Goal: Check status: Check status

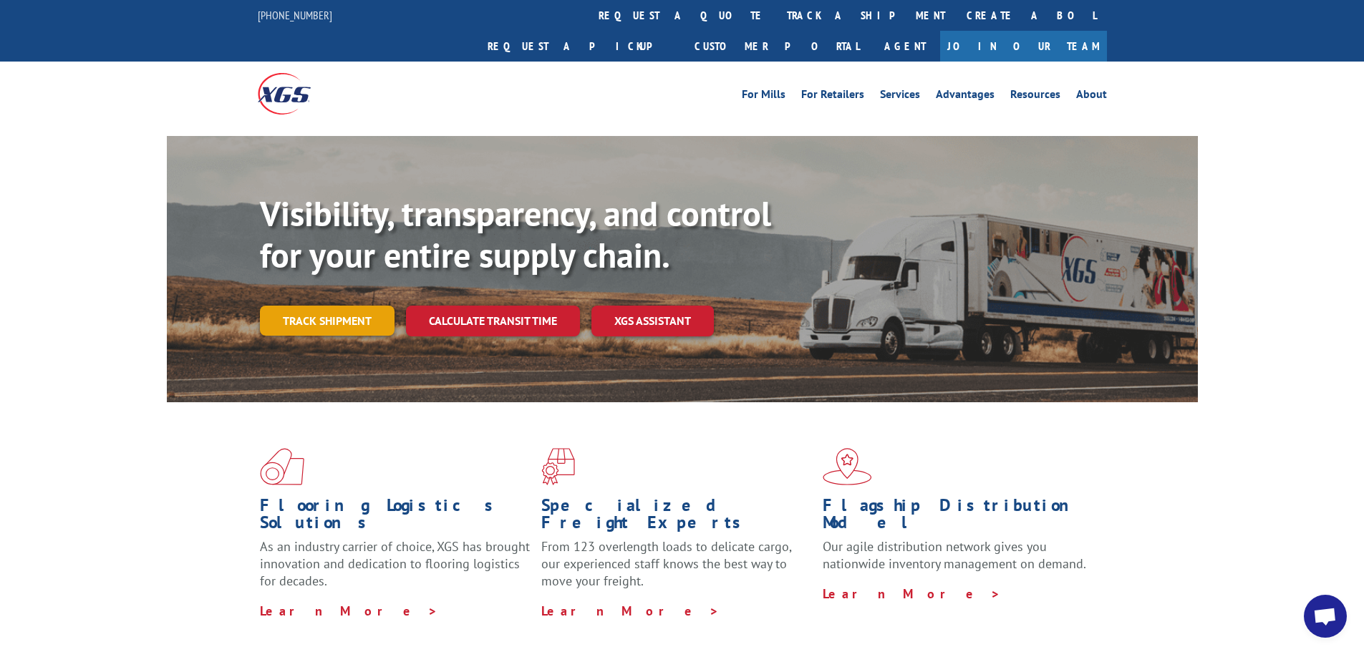
click at [334, 306] on link "Track shipment" at bounding box center [327, 321] width 135 height 30
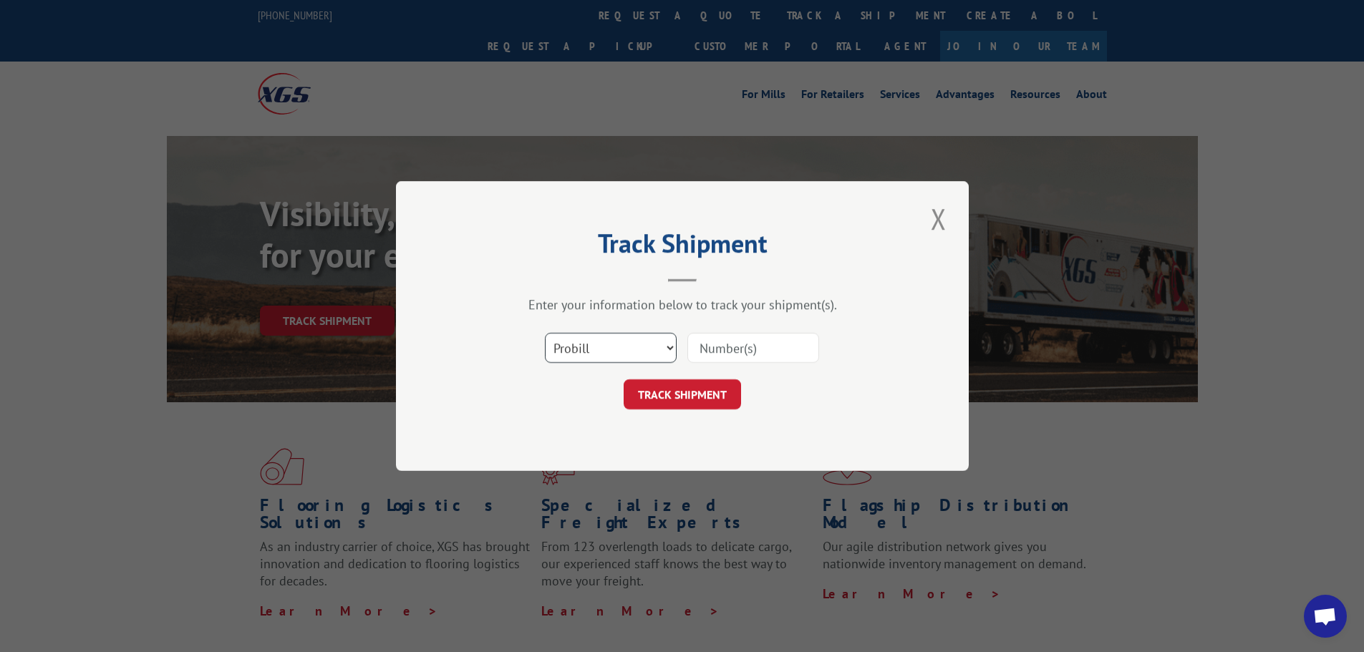
click at [599, 348] on select "Select category... Probill BOL PO" at bounding box center [611, 348] width 132 height 30
select select "bol"
click at [545, 333] on select "Select category... Probill BOL PO" at bounding box center [611, 348] width 132 height 30
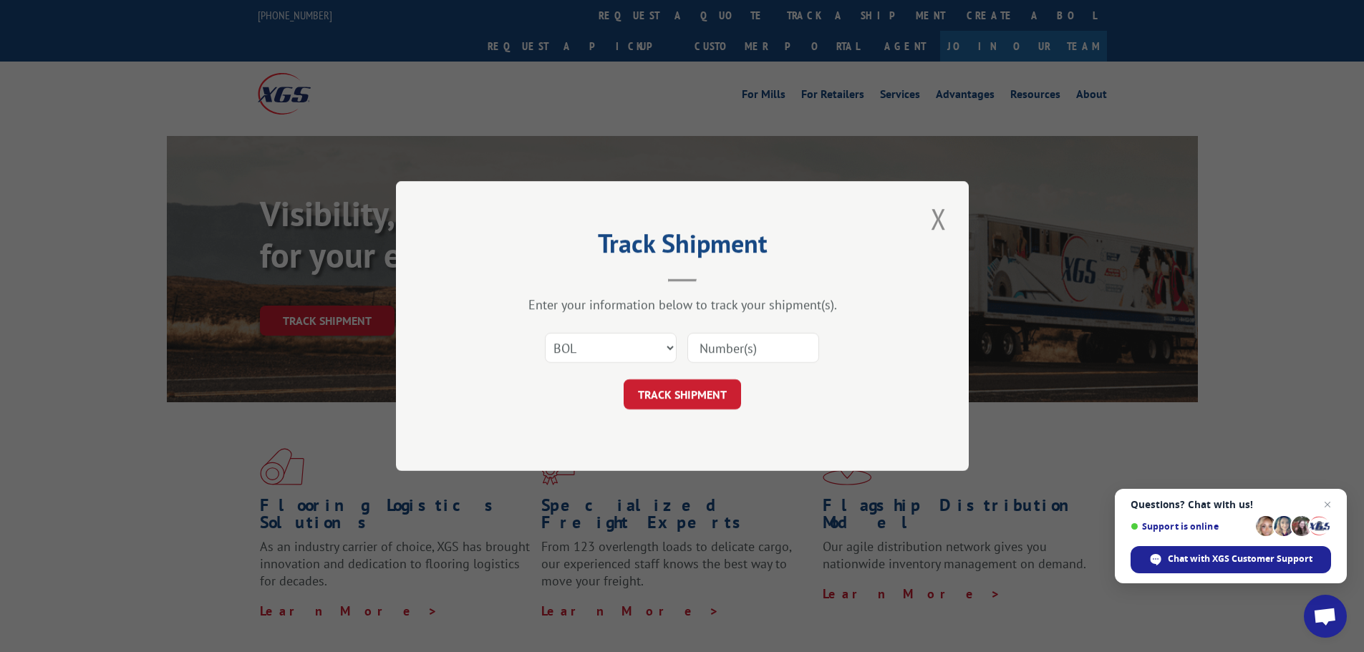
click at [687, 349] on div "Select category... Probill BOL PO" at bounding box center [683, 347] width 430 height 47
click at [694, 349] on input at bounding box center [753, 348] width 132 height 30
paste input "5939278"
type input "5939278"
click at [697, 385] on button "TRACK SHIPMENT" at bounding box center [682, 395] width 117 height 30
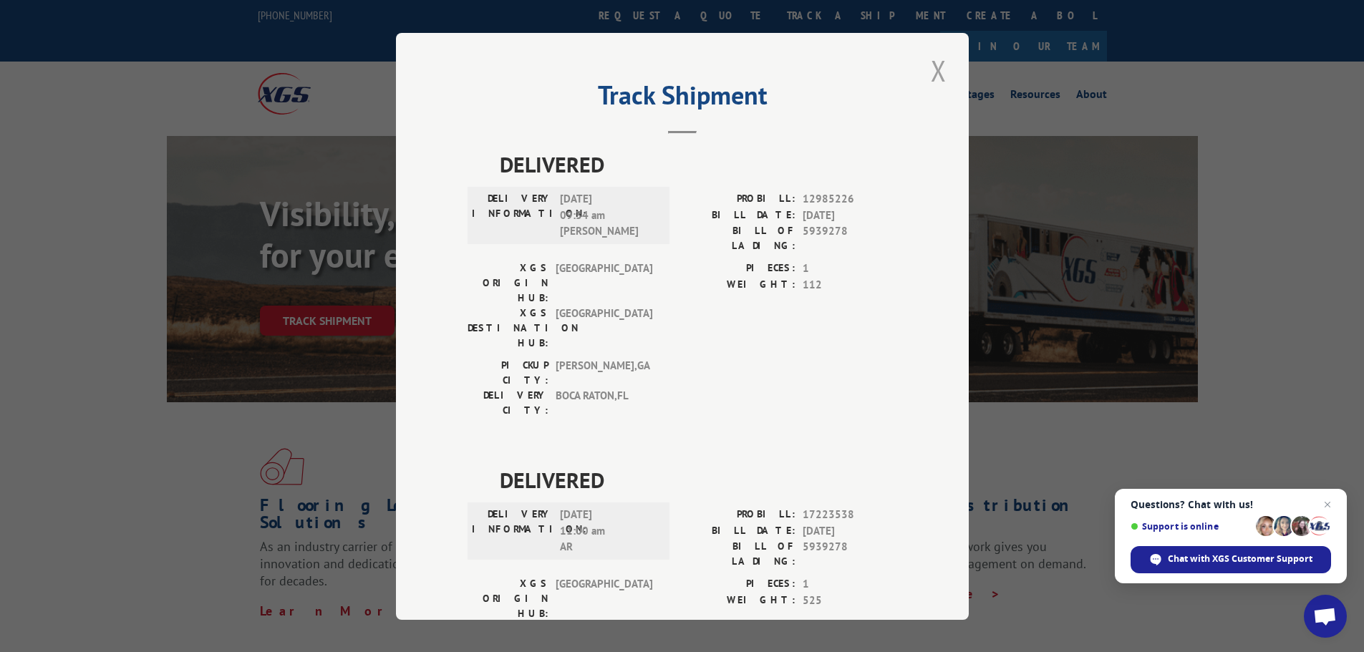
click at [928, 69] on button "Close modal" at bounding box center [939, 70] width 24 height 39
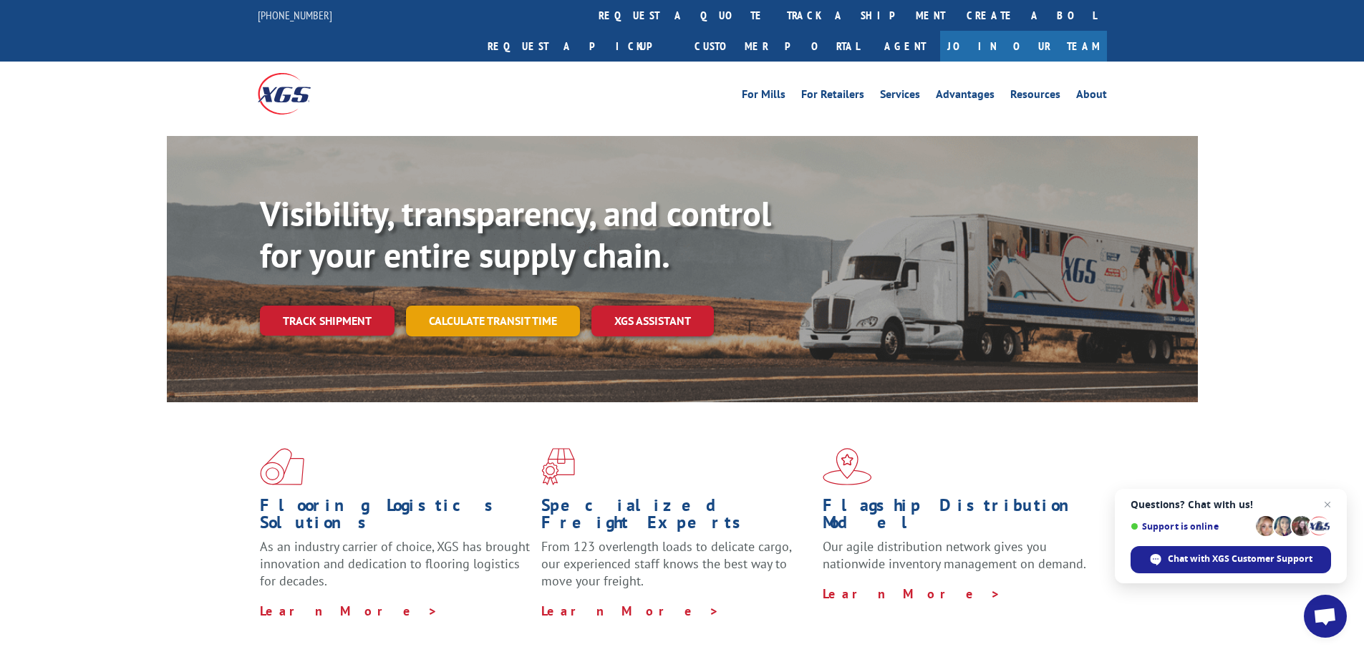
click at [473, 306] on link "Calculate transit time" at bounding box center [493, 321] width 174 height 31
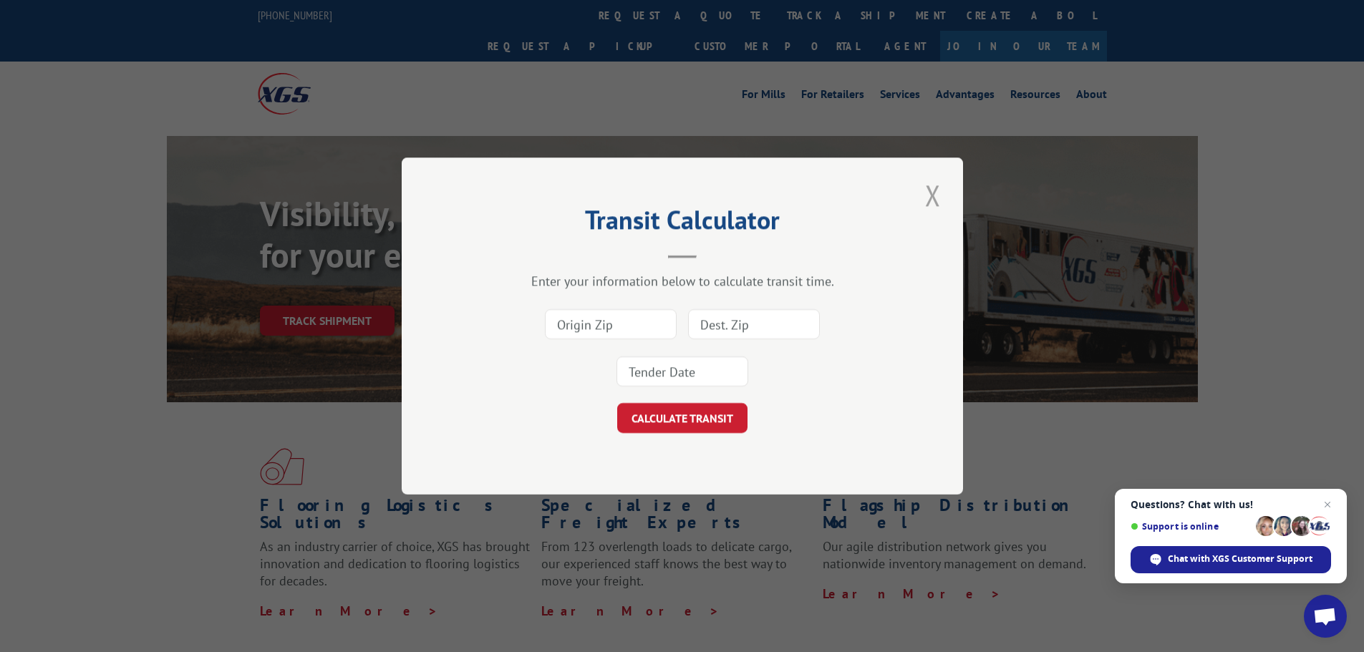
click at [935, 199] on button "Close modal" at bounding box center [933, 194] width 24 height 39
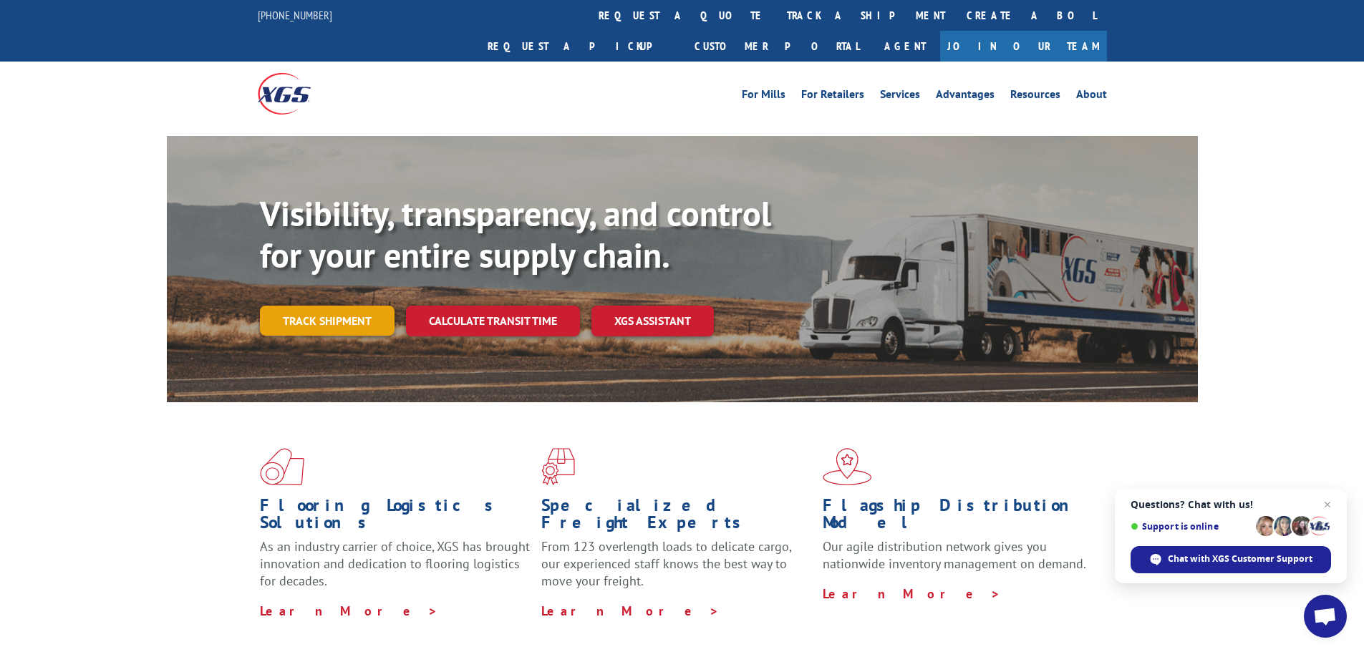
click at [310, 306] on link "Track shipment" at bounding box center [327, 321] width 135 height 30
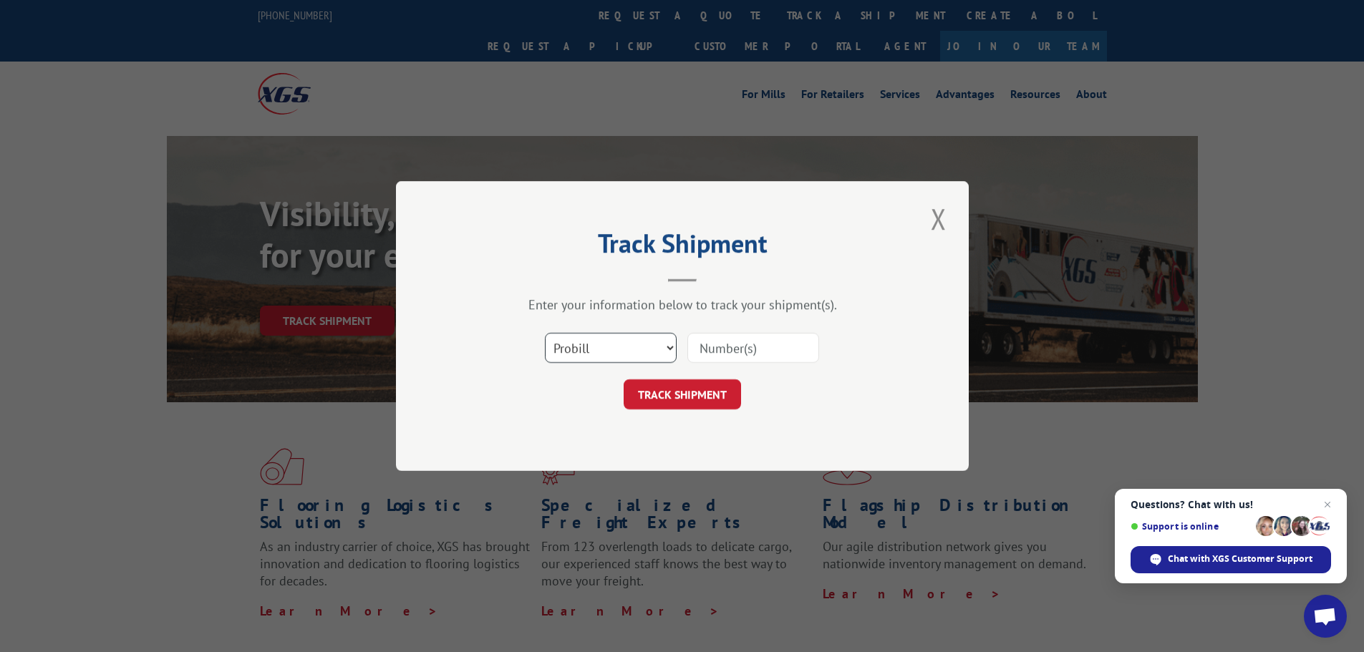
click at [579, 351] on select "Select category... Probill BOL PO" at bounding box center [611, 348] width 132 height 30
select select "bol"
click at [545, 333] on select "Select category... Probill BOL PO" at bounding box center [611, 348] width 132 height 30
click at [723, 342] on input at bounding box center [753, 348] width 132 height 30
paste input "4818948"
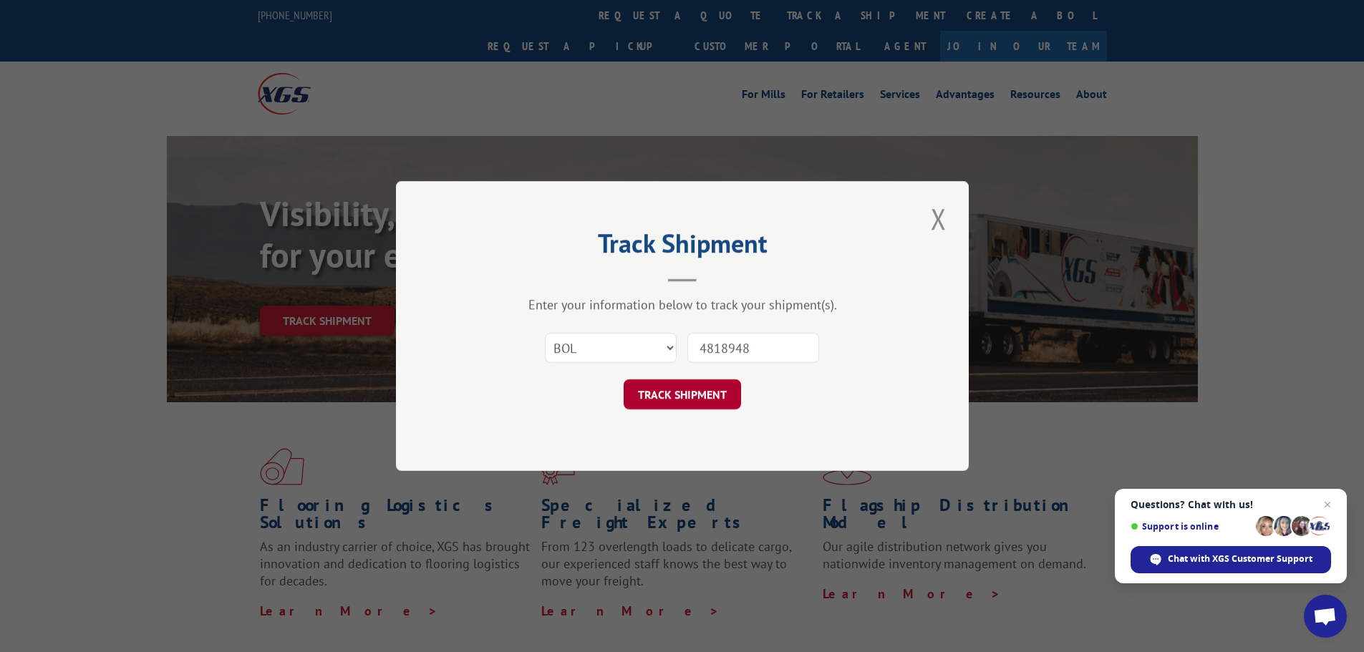
type input "4818948"
click at [685, 392] on button "TRACK SHIPMENT" at bounding box center [682, 395] width 117 height 30
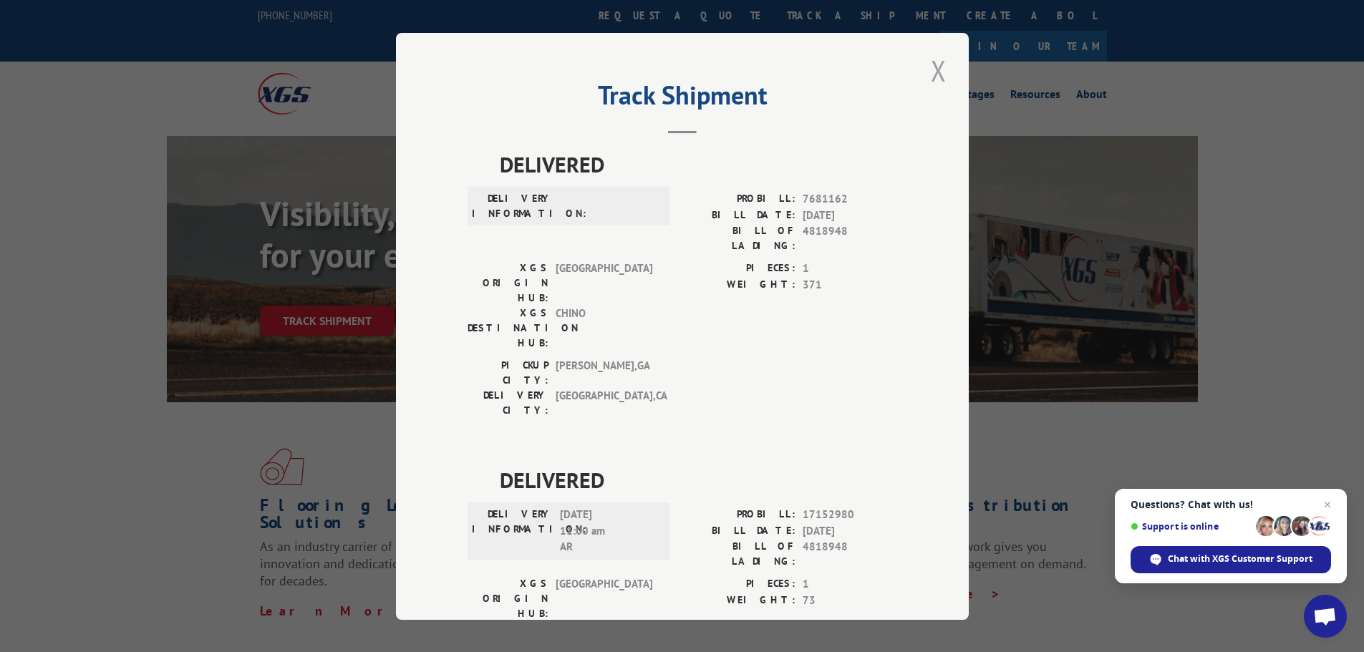
click at [930, 72] on button "Close modal" at bounding box center [939, 70] width 24 height 39
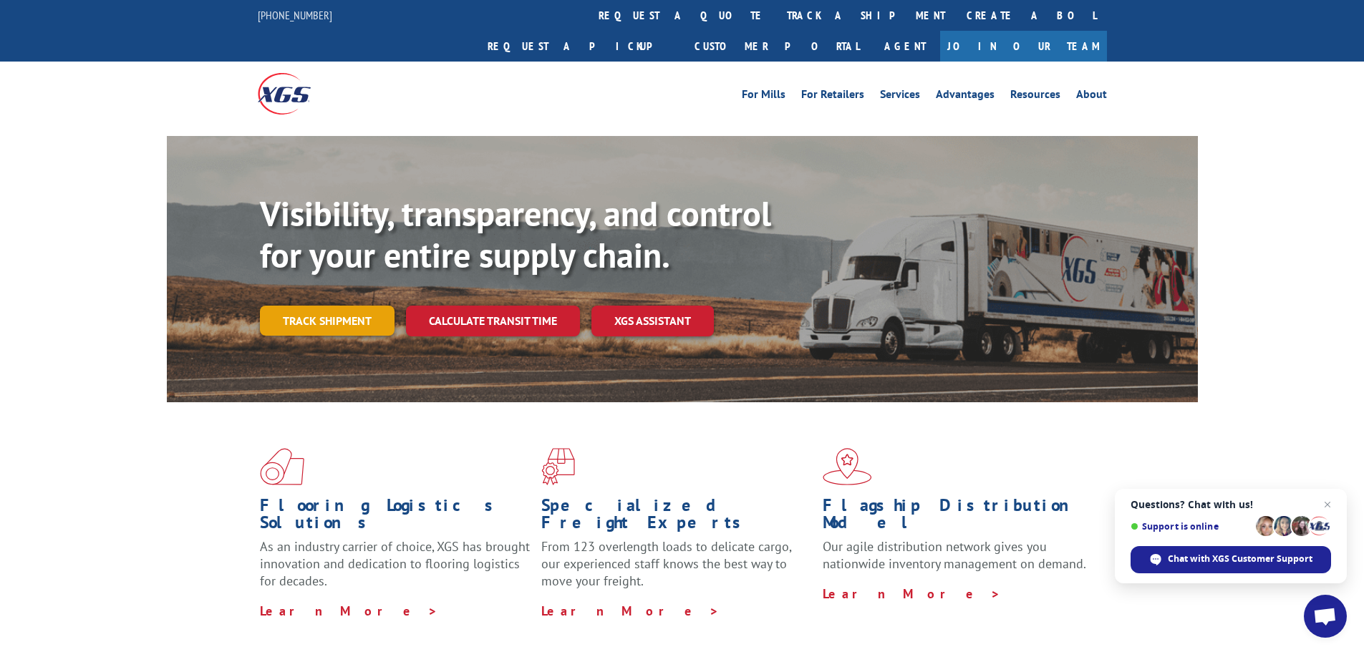
click at [316, 306] on link "Track shipment" at bounding box center [327, 321] width 135 height 30
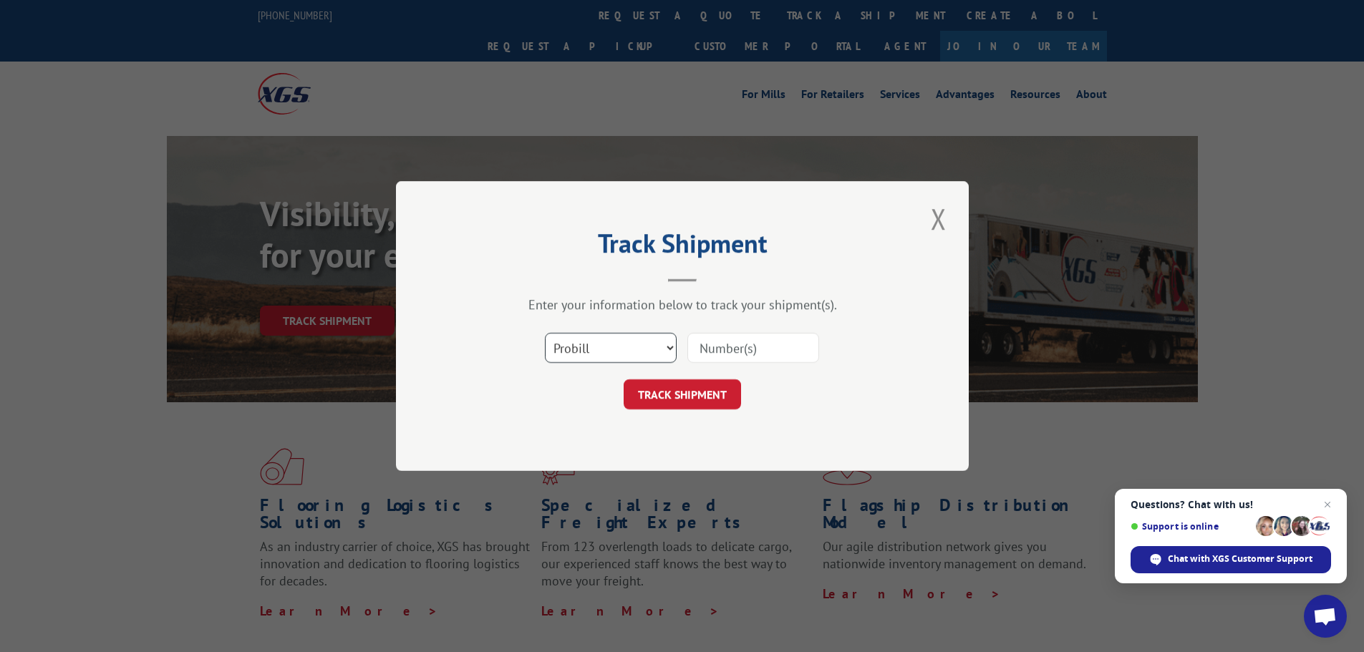
click at [574, 344] on select "Select category... Probill BOL PO" at bounding box center [611, 348] width 132 height 30
select select "bol"
click at [545, 333] on select "Select category... Probill BOL PO" at bounding box center [611, 348] width 132 height 30
click at [725, 344] on input at bounding box center [753, 348] width 132 height 30
paste input "4856139"
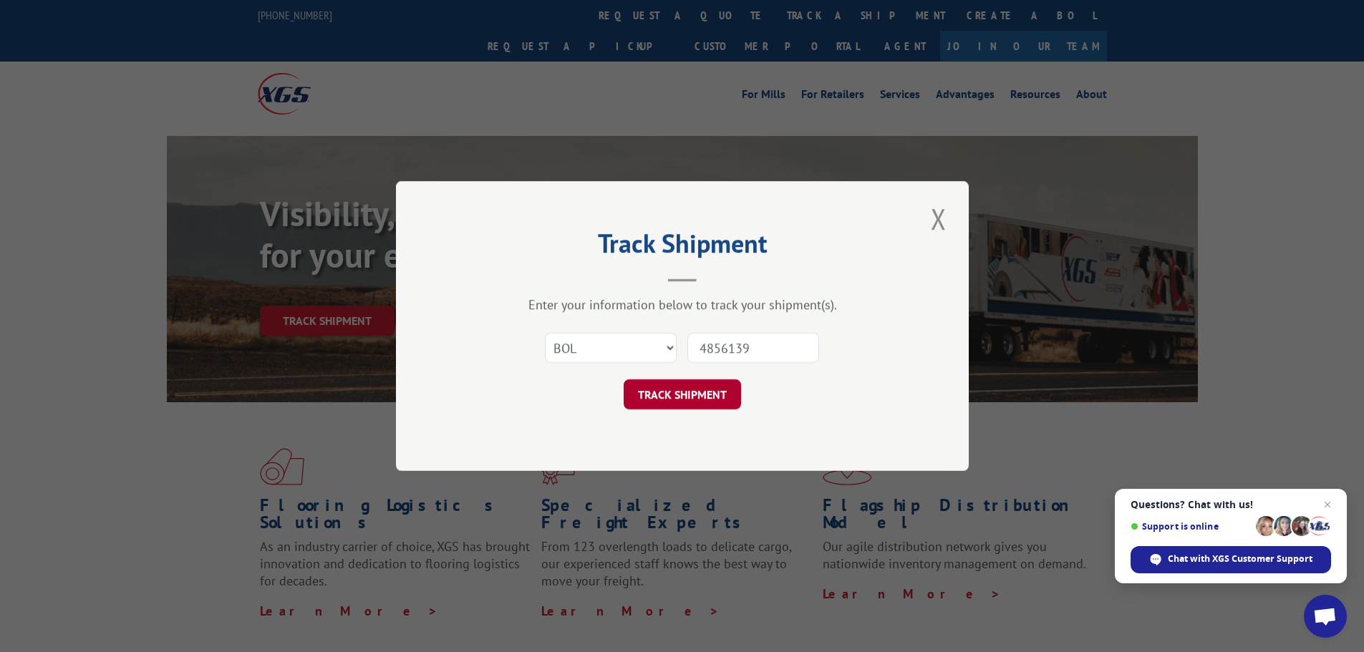
type input "4856139"
click at [660, 386] on button "TRACK SHIPMENT" at bounding box center [682, 395] width 117 height 30
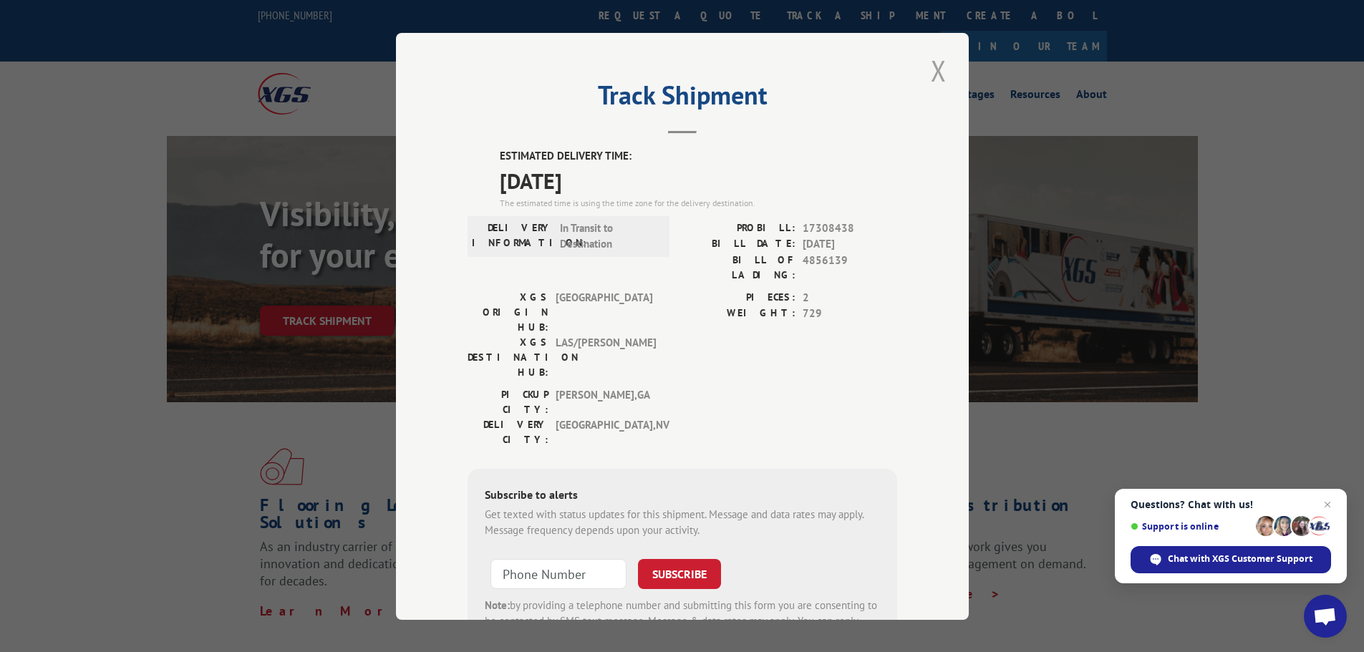
click at [938, 72] on button "Close modal" at bounding box center [939, 70] width 24 height 39
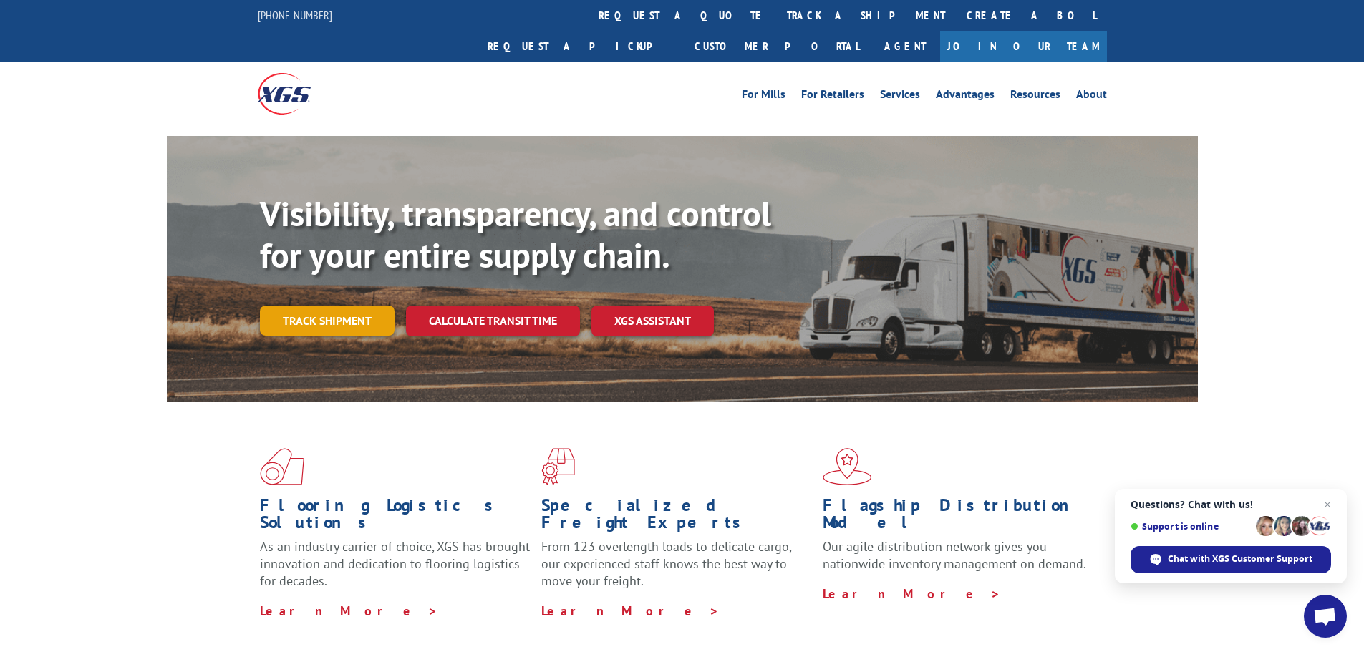
click at [314, 306] on link "Track shipment" at bounding box center [327, 321] width 135 height 30
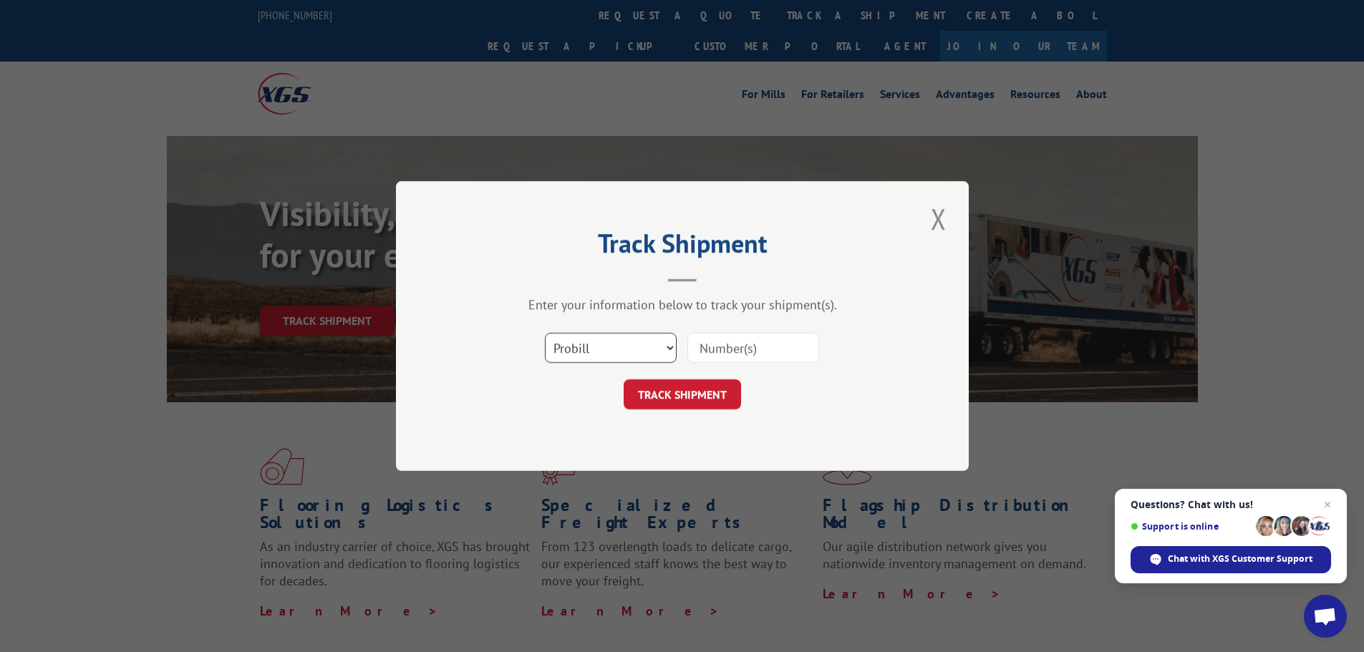
click at [580, 342] on select "Select category... Probill BOL PO" at bounding box center [611, 348] width 132 height 30
select select "bol"
click at [545, 333] on select "Select category... Probill BOL PO" at bounding box center [611, 348] width 132 height 30
click at [722, 339] on input at bounding box center [753, 348] width 132 height 30
paste input "4844014"
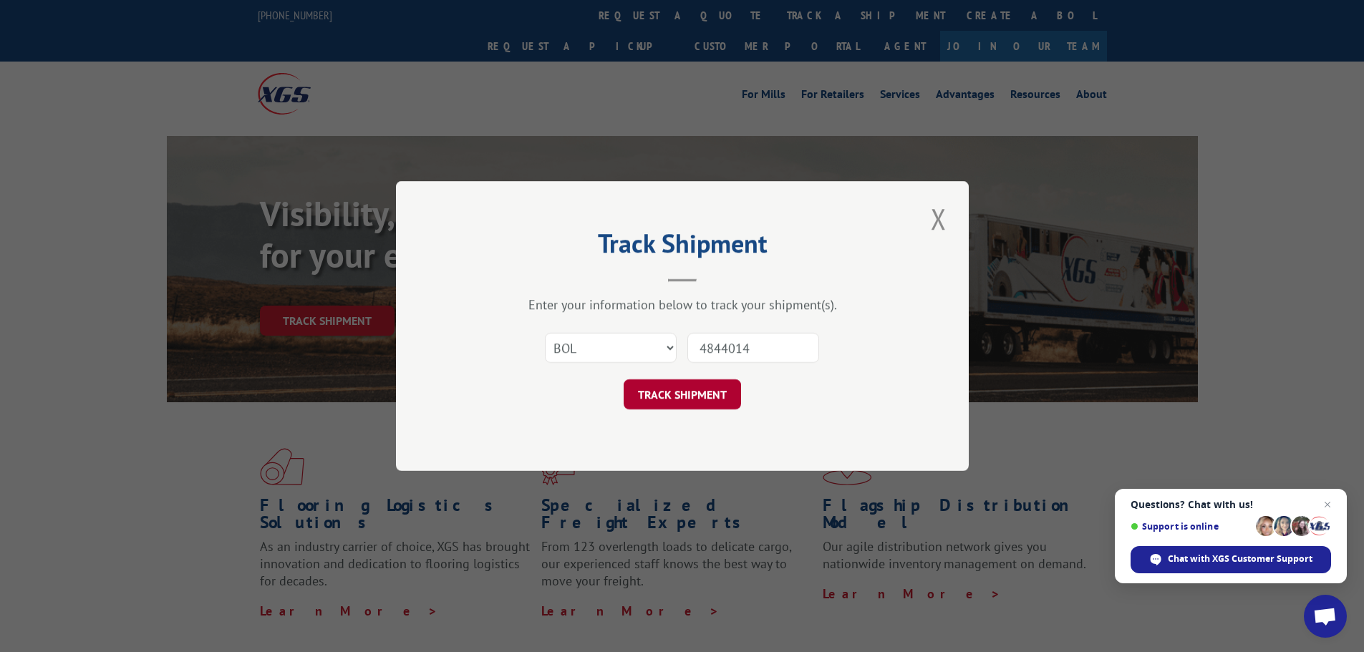
type input "4844014"
click at [672, 390] on button "TRACK SHIPMENT" at bounding box center [682, 395] width 117 height 30
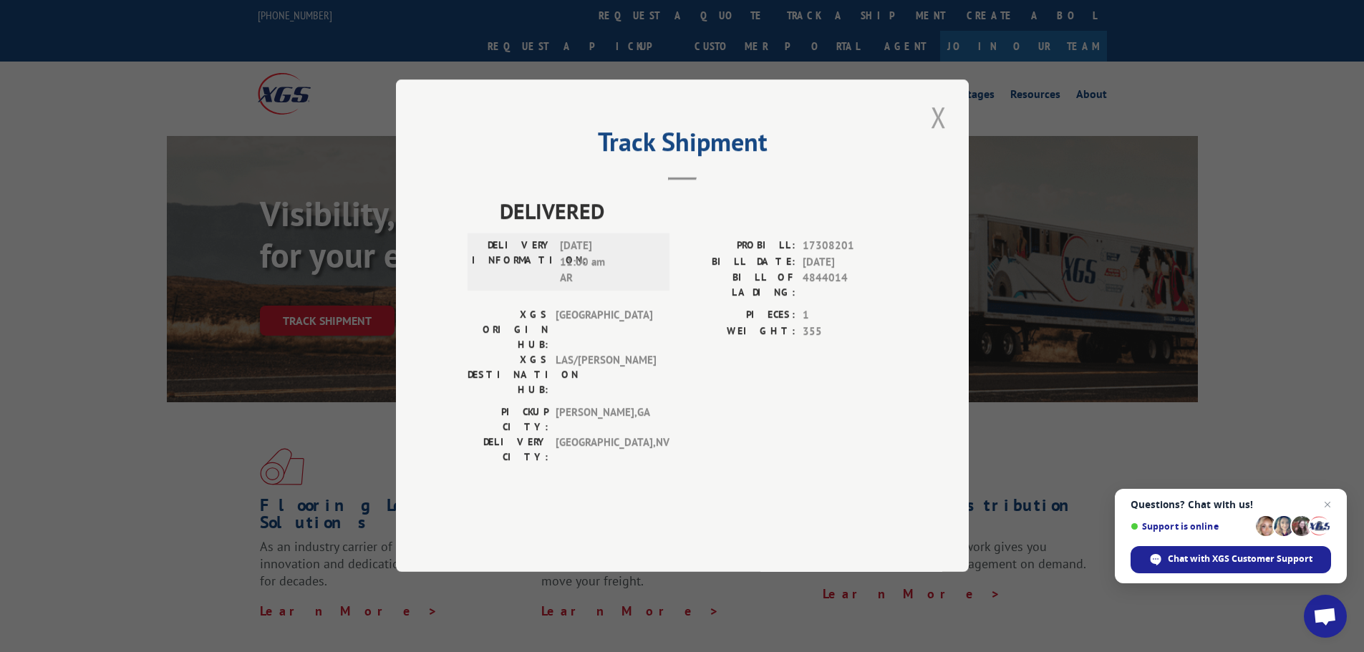
click at [940, 137] on button "Close modal" at bounding box center [939, 116] width 24 height 39
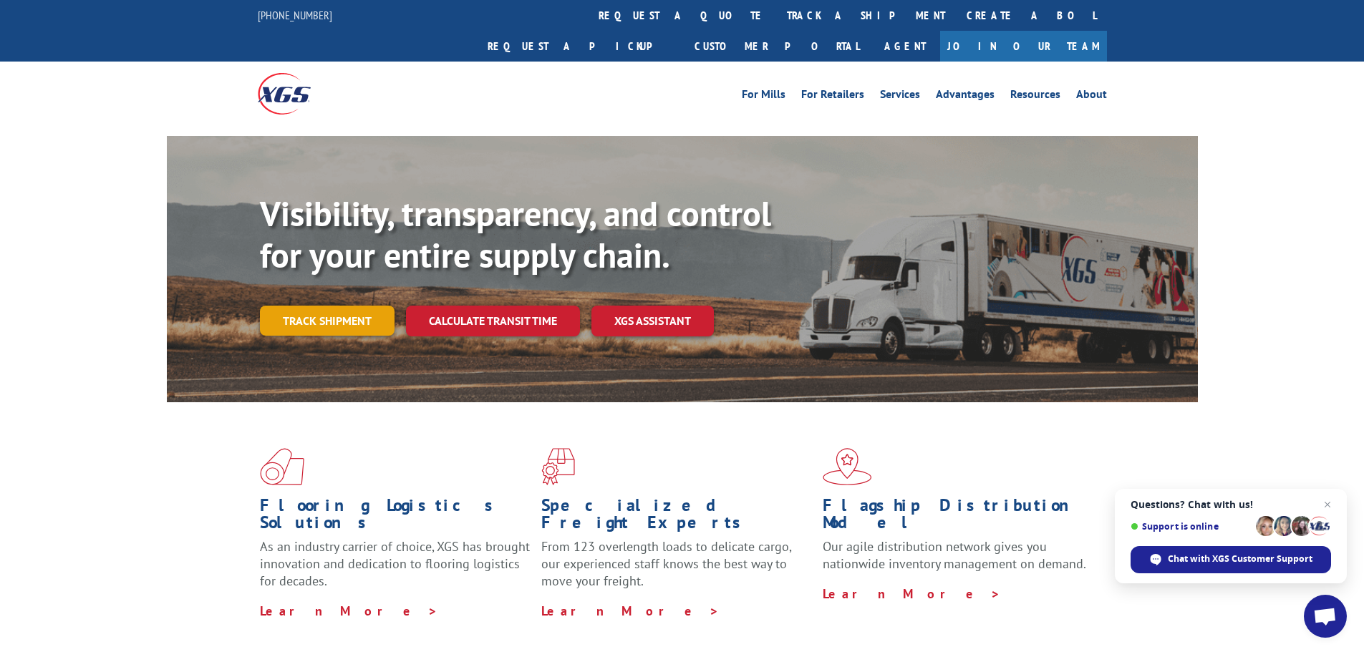
click at [351, 306] on link "Track shipment" at bounding box center [327, 321] width 135 height 30
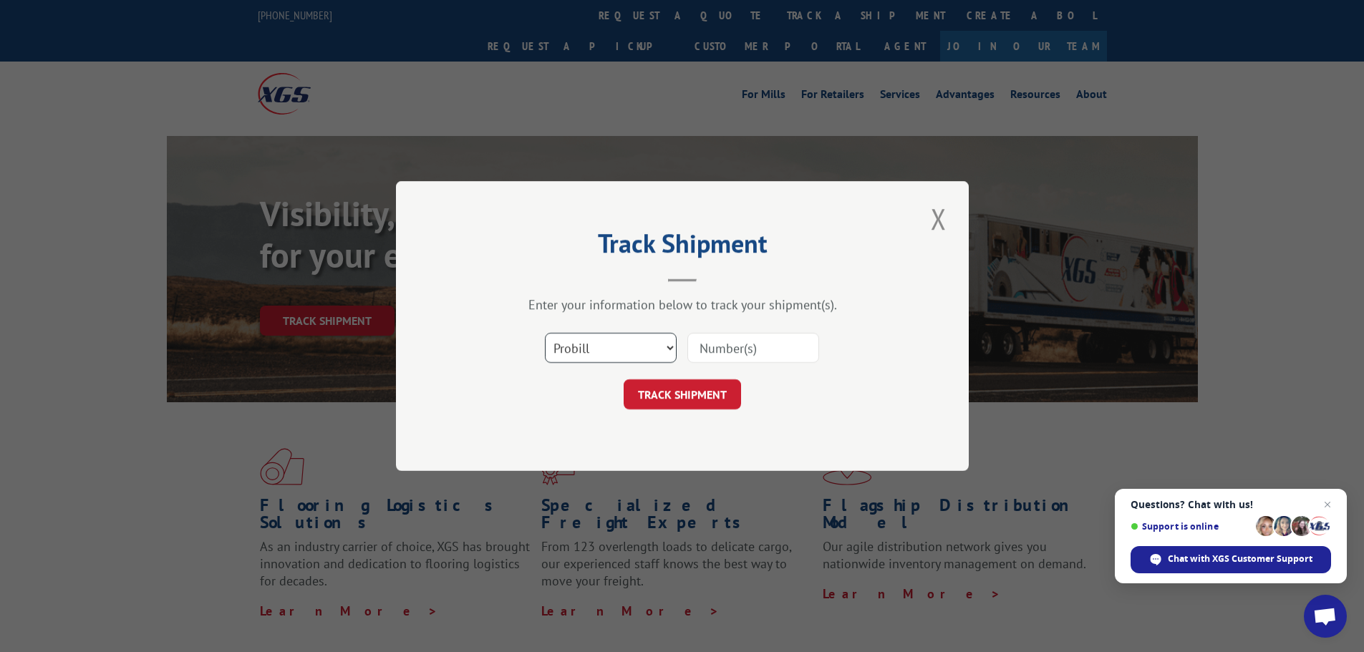
click at [571, 345] on select "Select category... Probill BOL PO" at bounding box center [611, 348] width 132 height 30
select select "bol"
click at [545, 333] on select "Select category... Probill BOL PO" at bounding box center [611, 348] width 132 height 30
click at [761, 345] on input at bounding box center [753, 348] width 132 height 30
paste input "5939303"
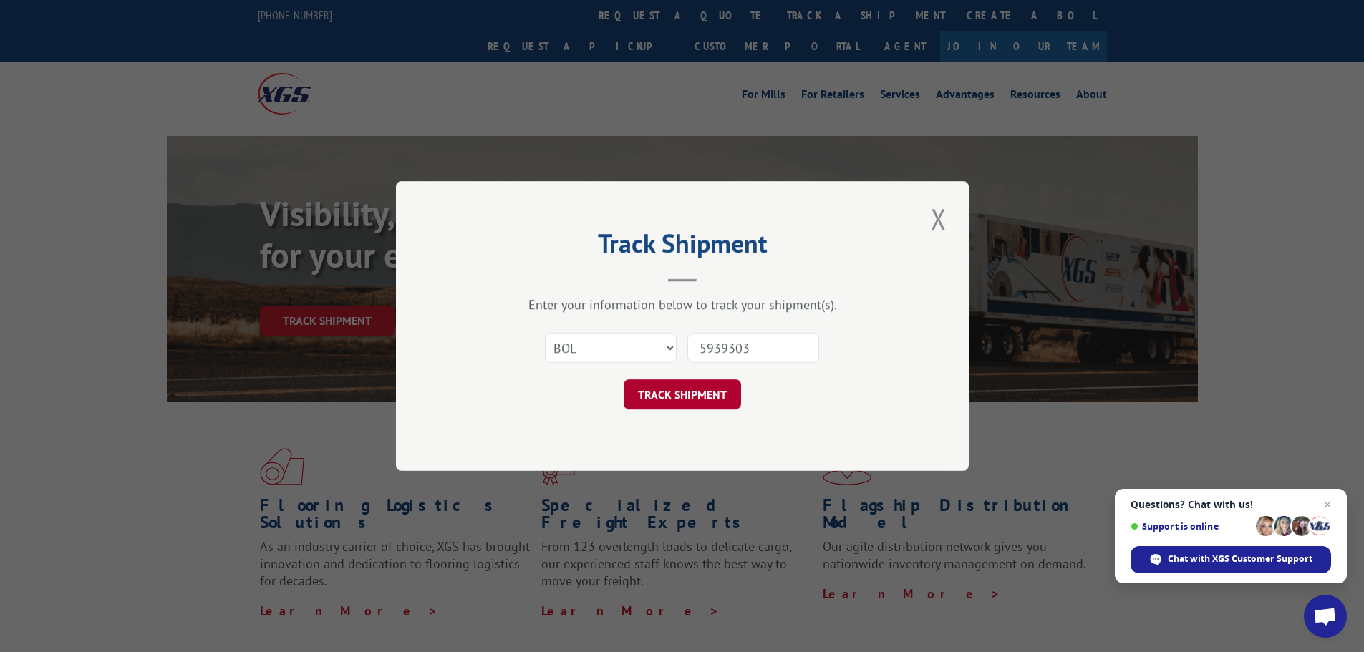
type input "5939303"
click at [695, 384] on button "TRACK SHIPMENT" at bounding box center [682, 395] width 117 height 30
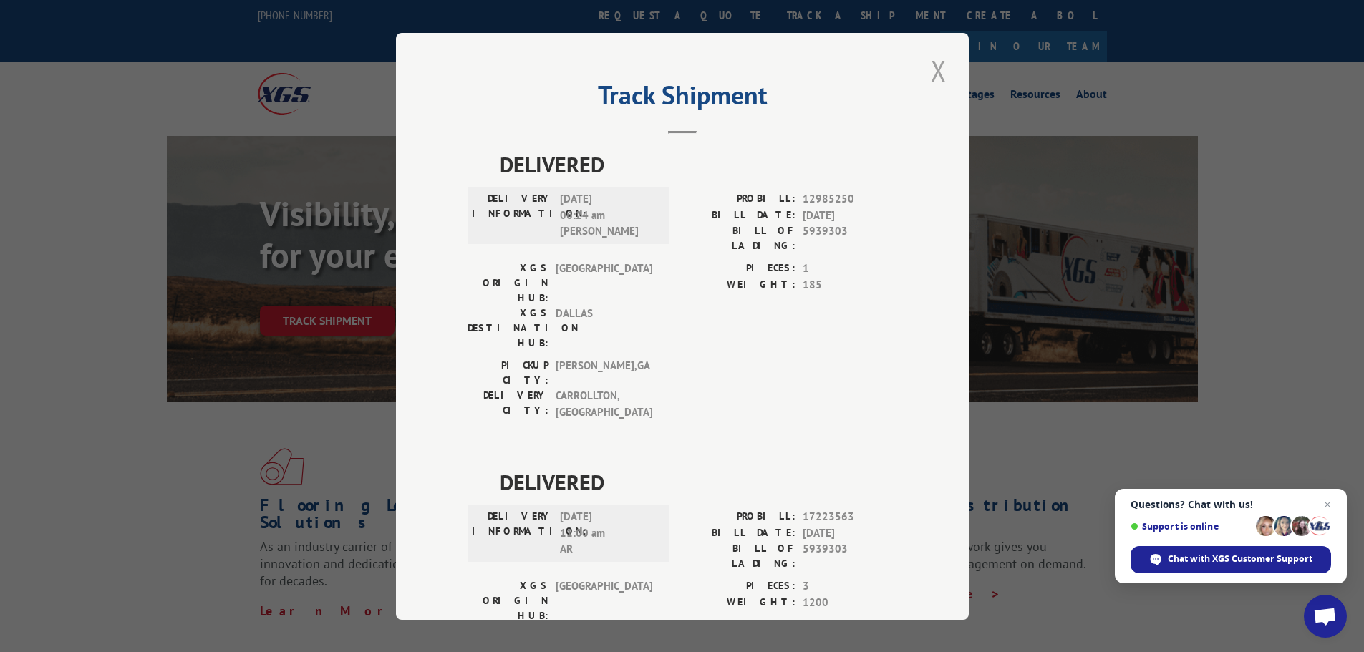
click at [936, 75] on button "Close modal" at bounding box center [939, 70] width 24 height 39
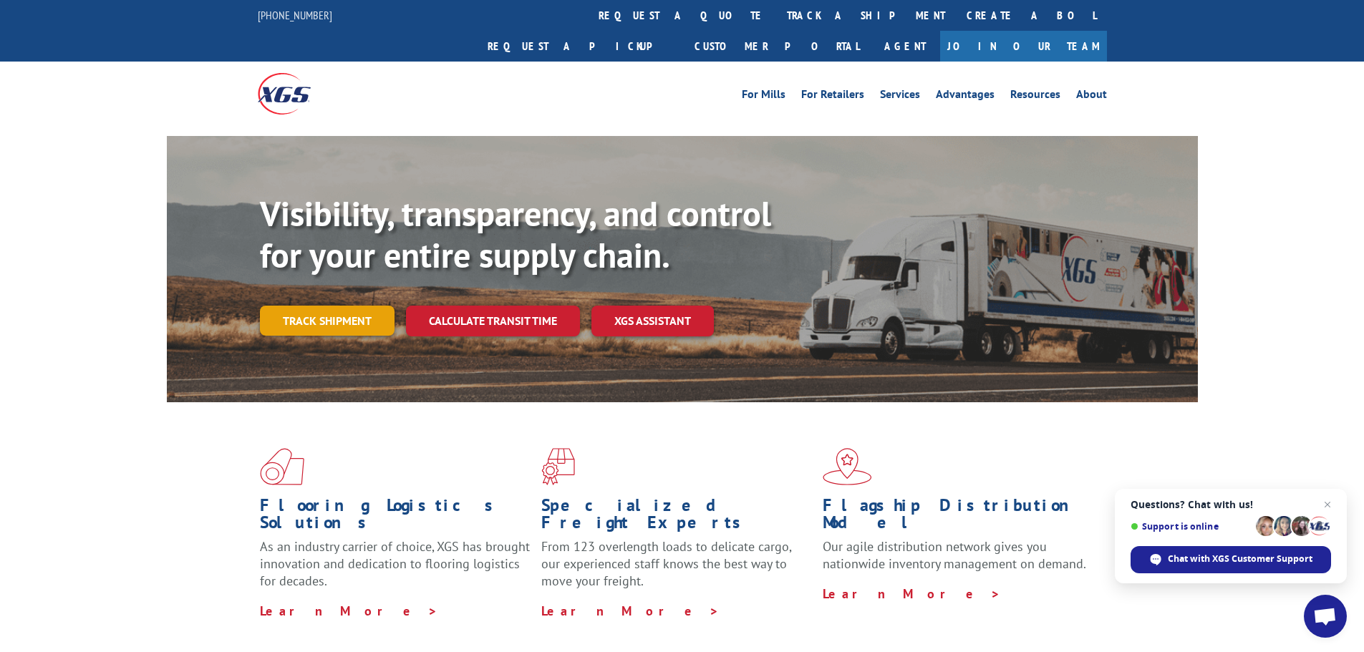
click at [361, 306] on link "Track shipment" at bounding box center [327, 321] width 135 height 30
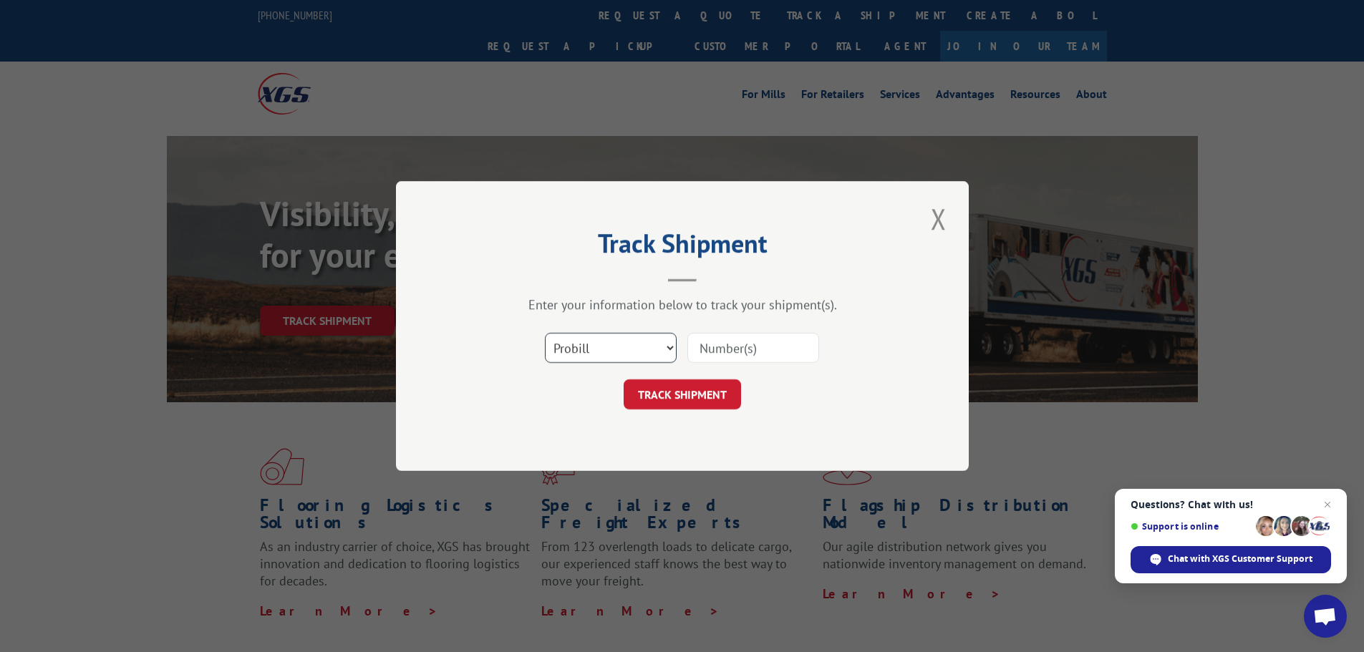
click at [566, 352] on select "Select category... Probill BOL PO" at bounding box center [611, 348] width 132 height 30
select select "bol"
click at [545, 333] on select "Select category... Probill BOL PO" at bounding box center [611, 348] width 132 height 30
click at [720, 353] on input at bounding box center [753, 348] width 132 height 30
paste input "4856139"
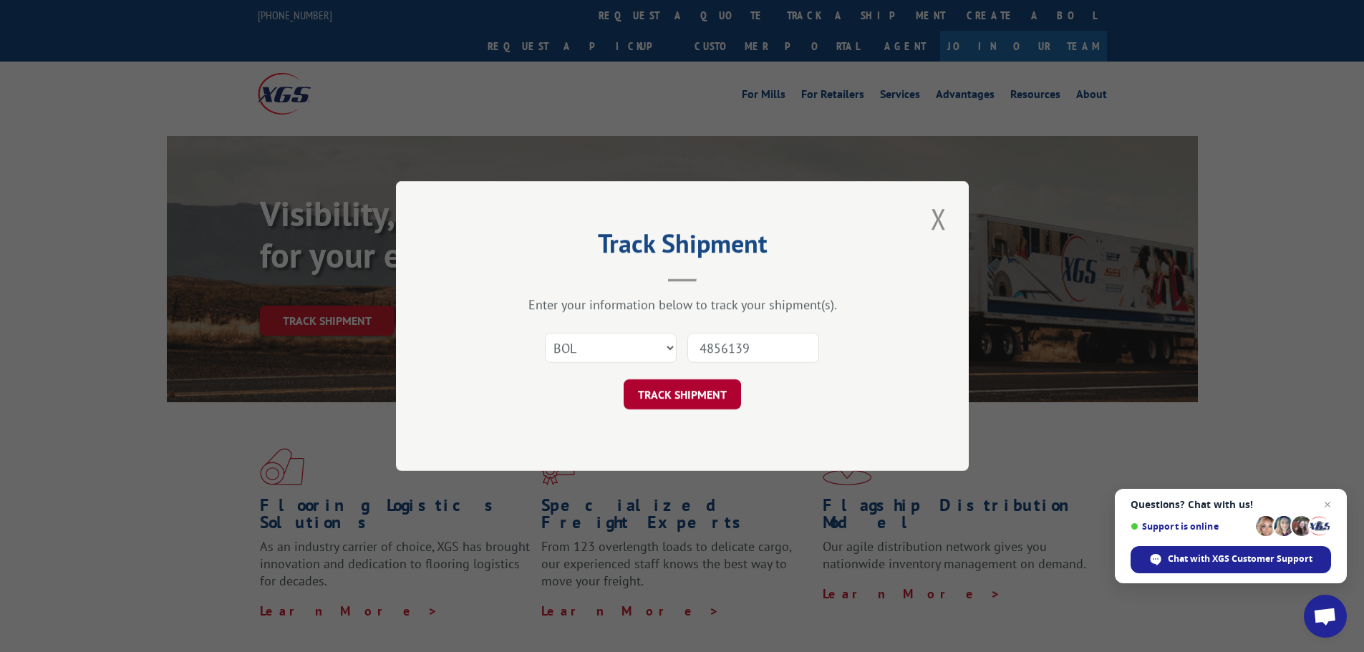
type input "4856139"
click at [679, 395] on button "TRACK SHIPMENT" at bounding box center [682, 395] width 117 height 30
